Goal: Find specific page/section: Find specific page/section

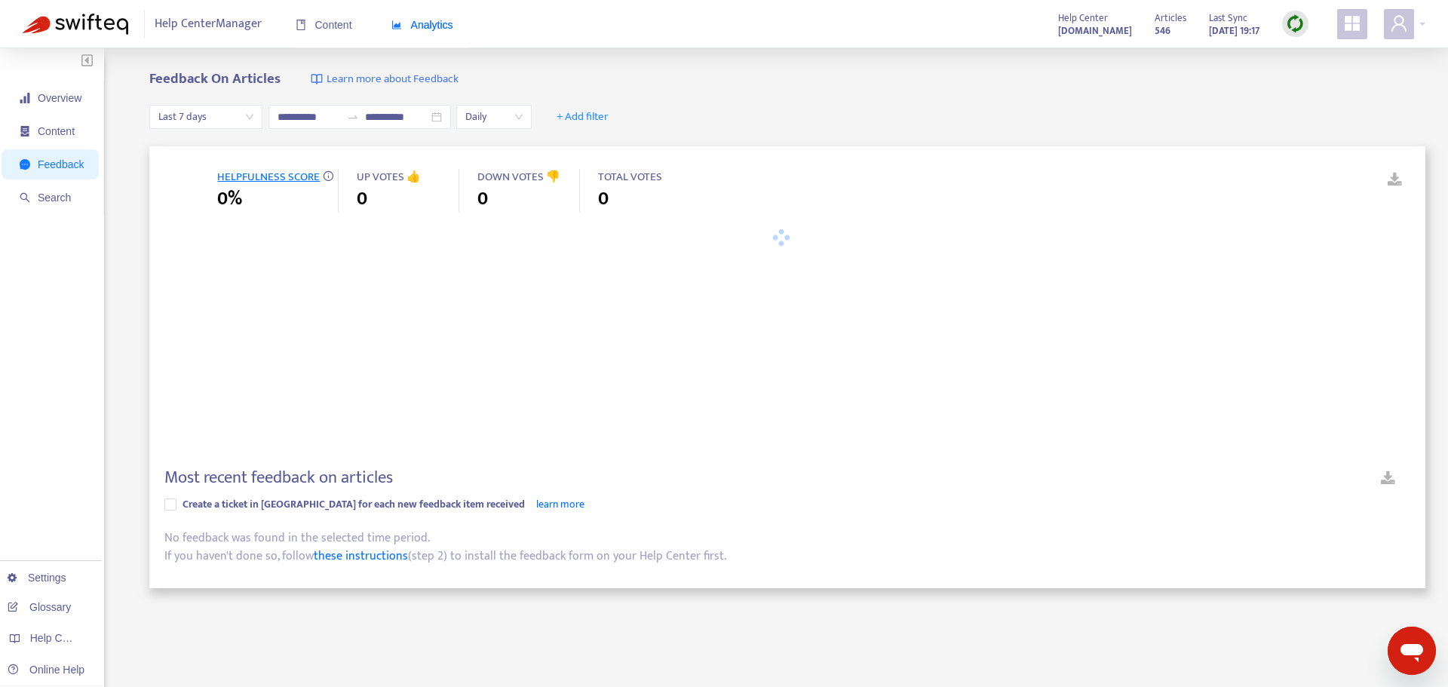
type input "**********"
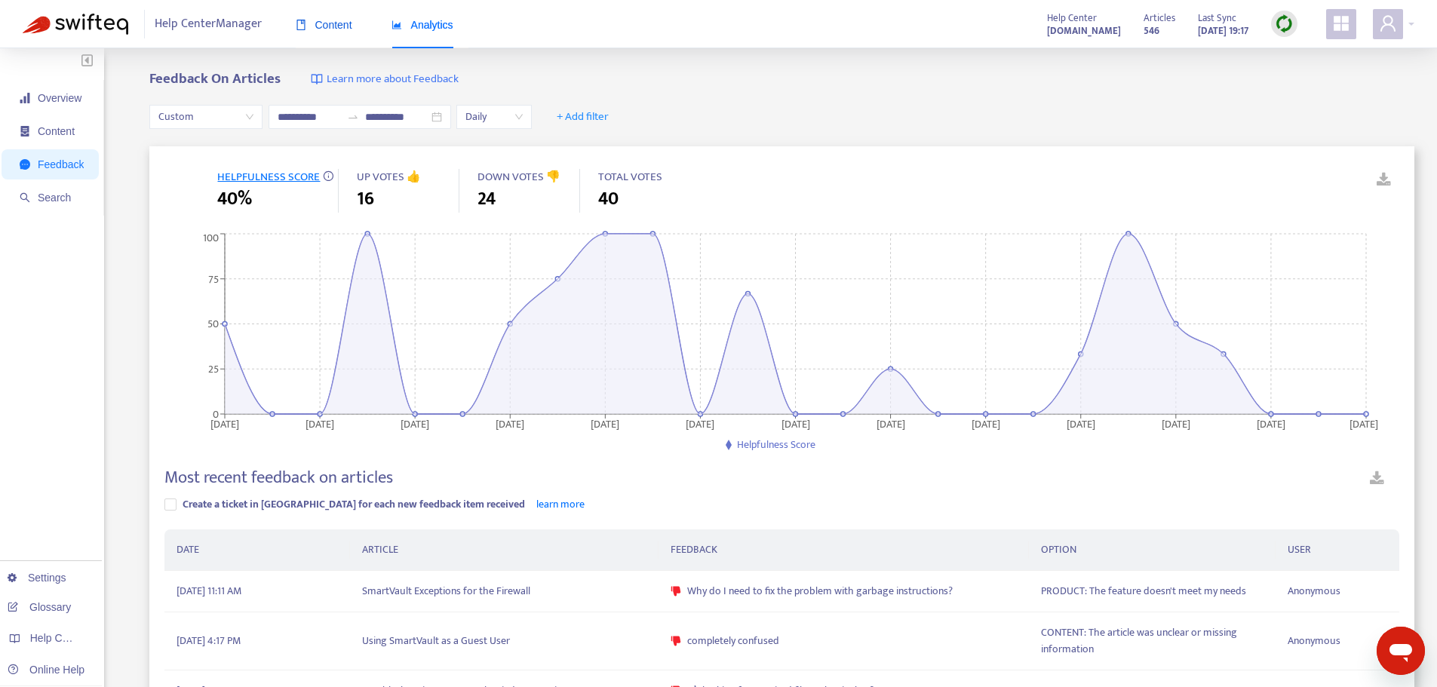
click at [315, 26] on span "Content" at bounding box center [324, 25] width 57 height 12
